Goal: Book appointment/travel/reservation

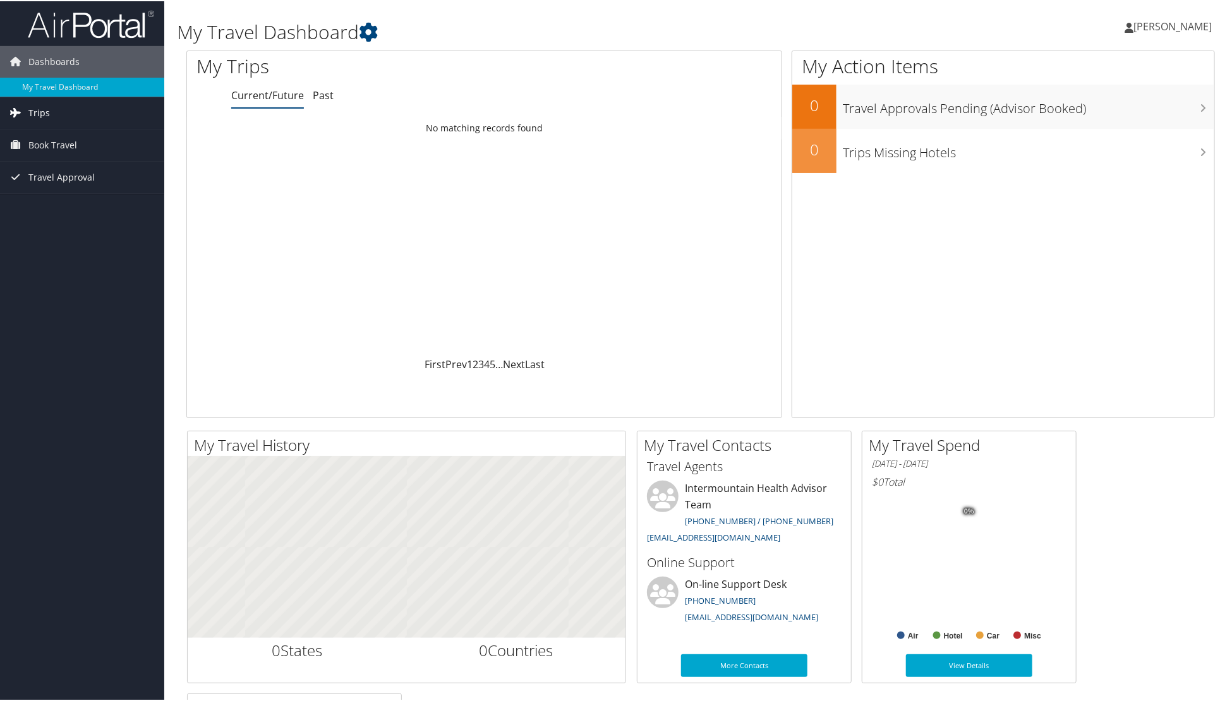
click at [28, 114] on span "Trips" at bounding box center [38, 112] width 21 height 32
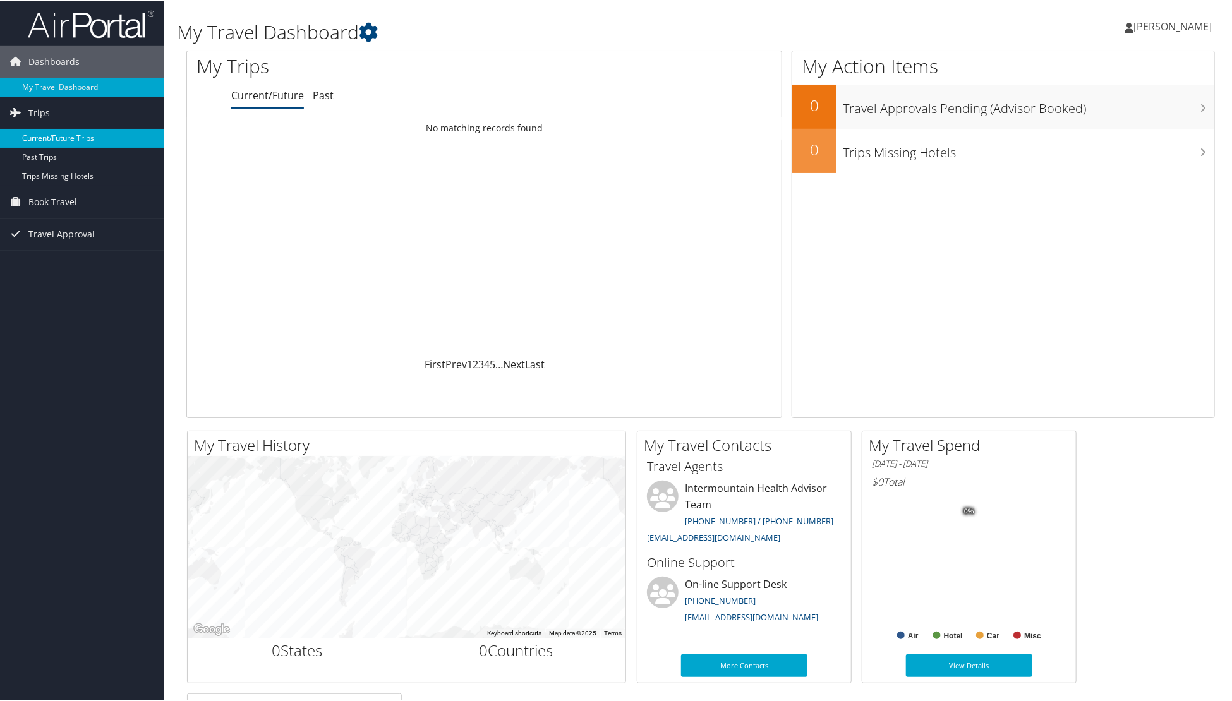
click at [56, 136] on link "Current/Future Trips" at bounding box center [82, 137] width 164 height 19
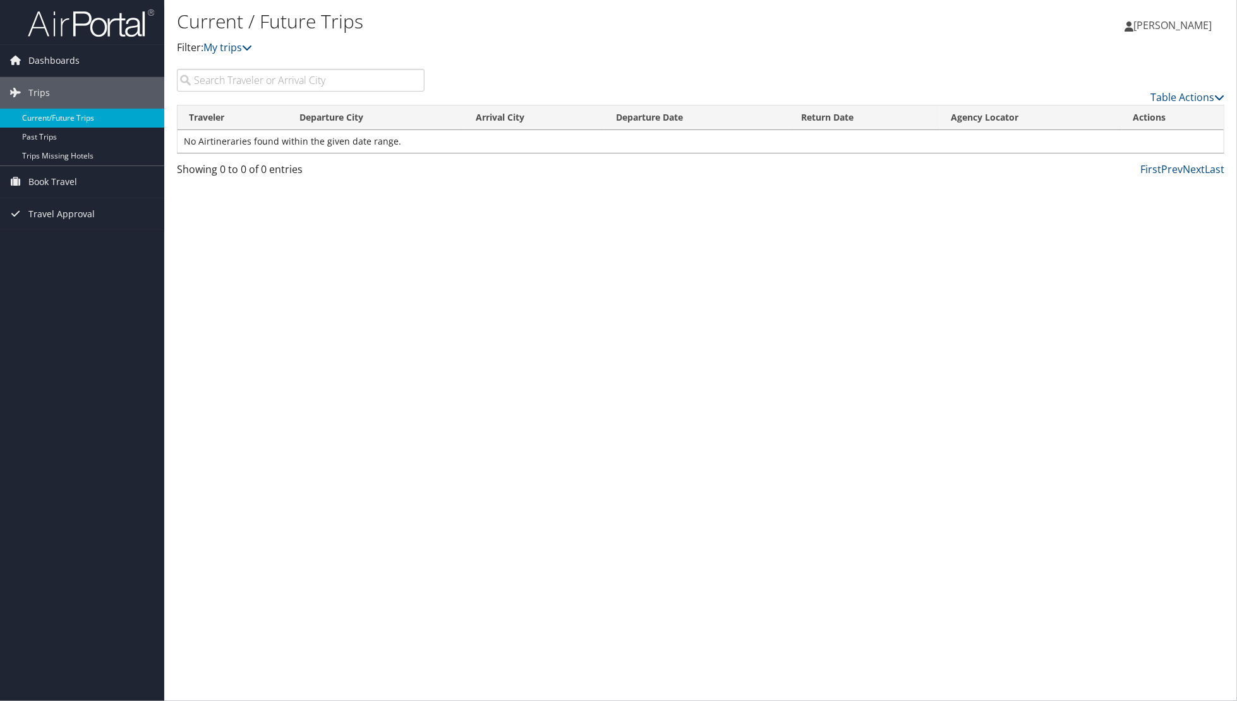
click at [55, 117] on link "Current/Future Trips" at bounding box center [82, 118] width 164 height 19
click at [46, 97] on span "Trips" at bounding box center [38, 93] width 21 height 32
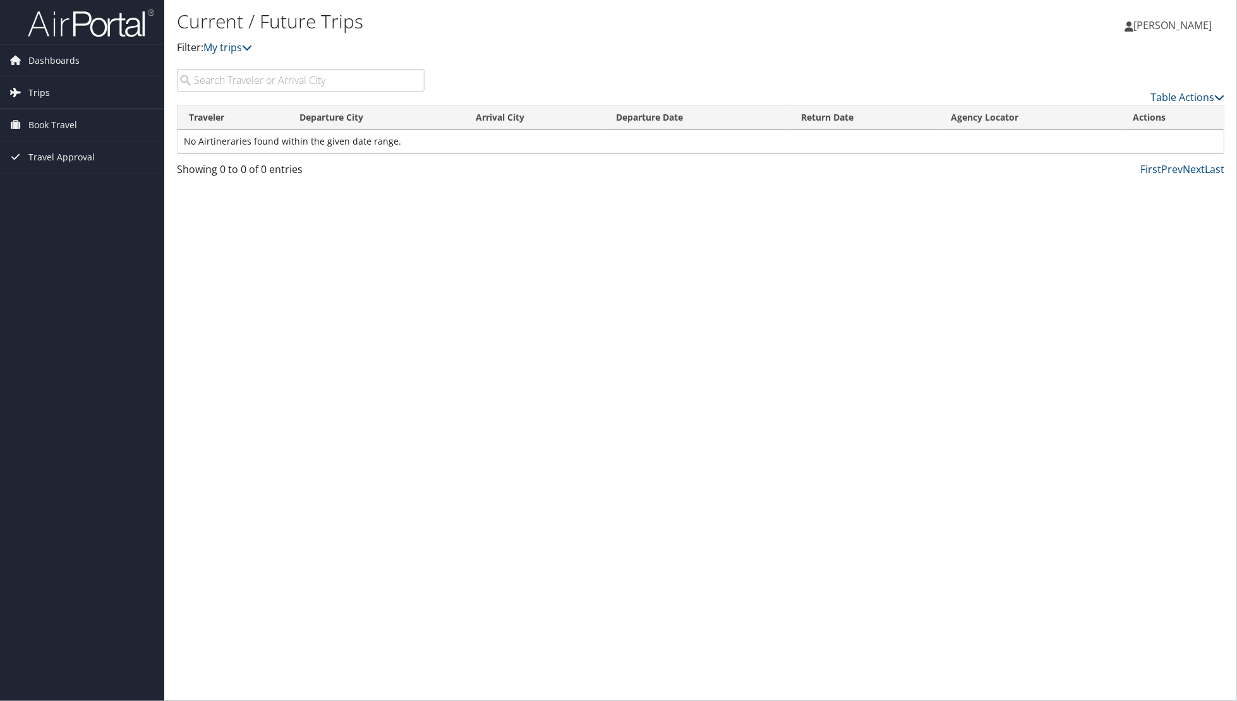
click at [58, 95] on link "Trips" at bounding box center [82, 93] width 164 height 32
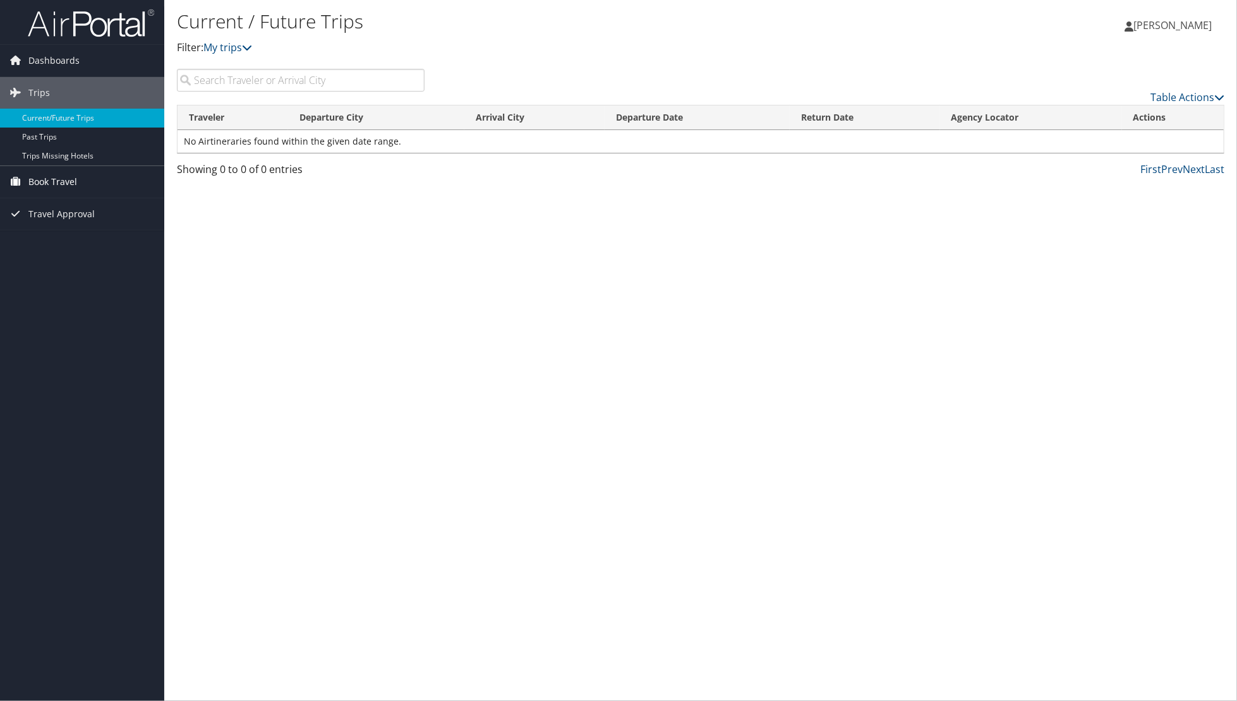
click at [43, 181] on span "Book Travel" at bounding box center [52, 182] width 49 height 32
click at [66, 242] on link "Book/Manage Online Trips" at bounding box center [82, 245] width 164 height 19
